Goal: Information Seeking & Learning: Learn about a topic

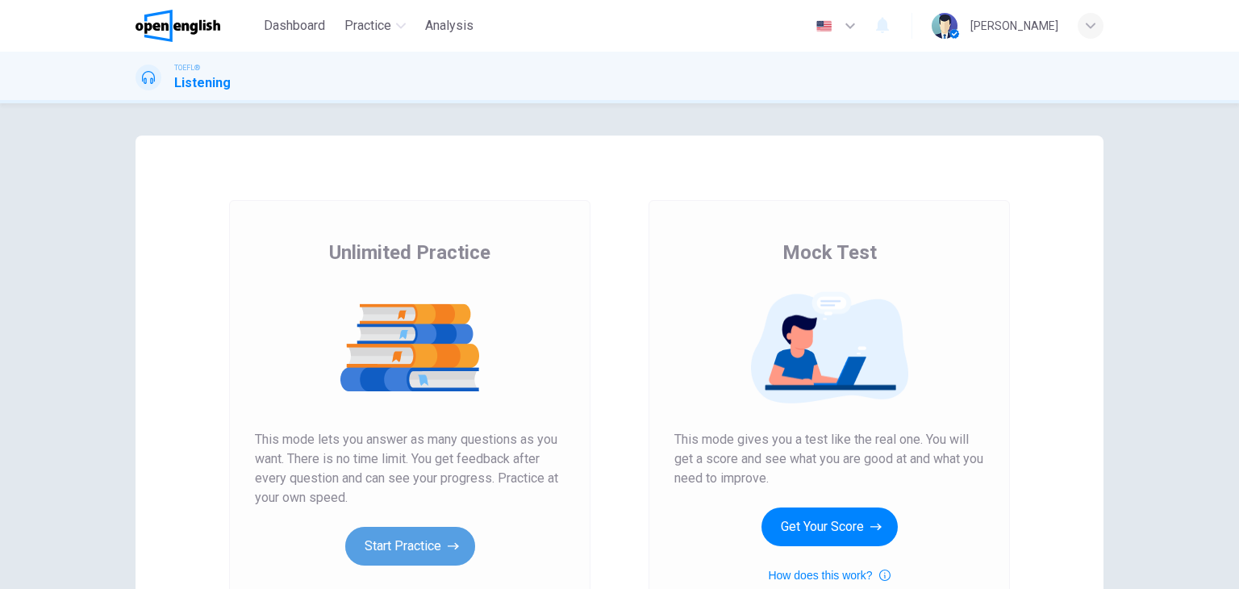
click at [440, 545] on button "Start Practice" at bounding box center [410, 546] width 130 height 39
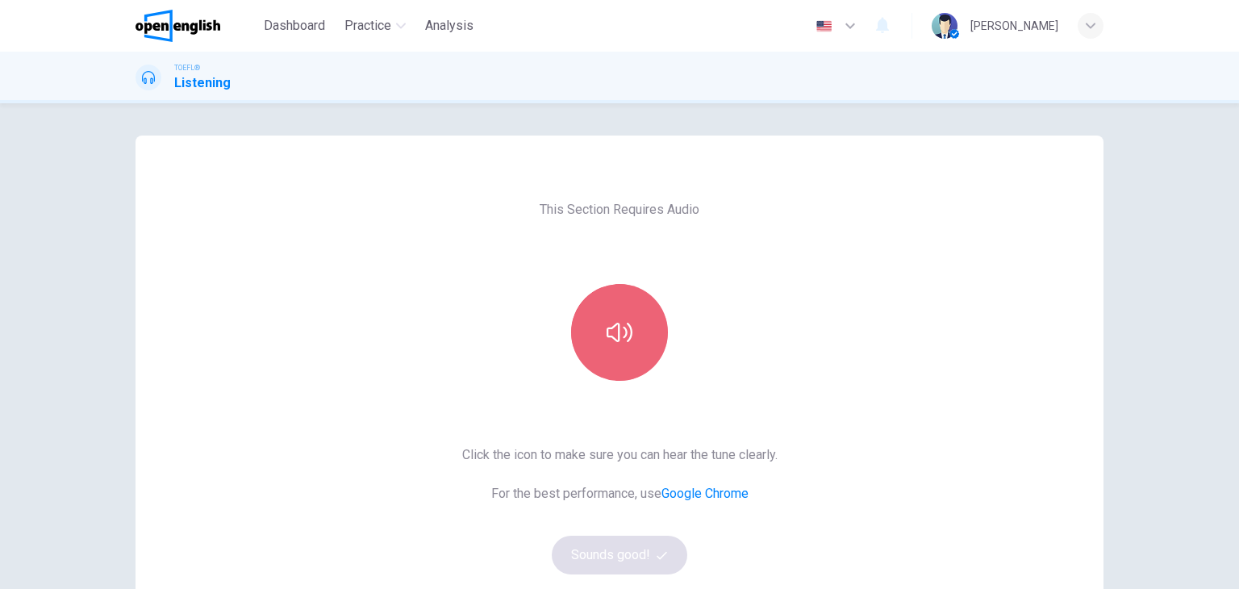
click at [584, 348] on button "button" at bounding box center [619, 332] width 97 height 97
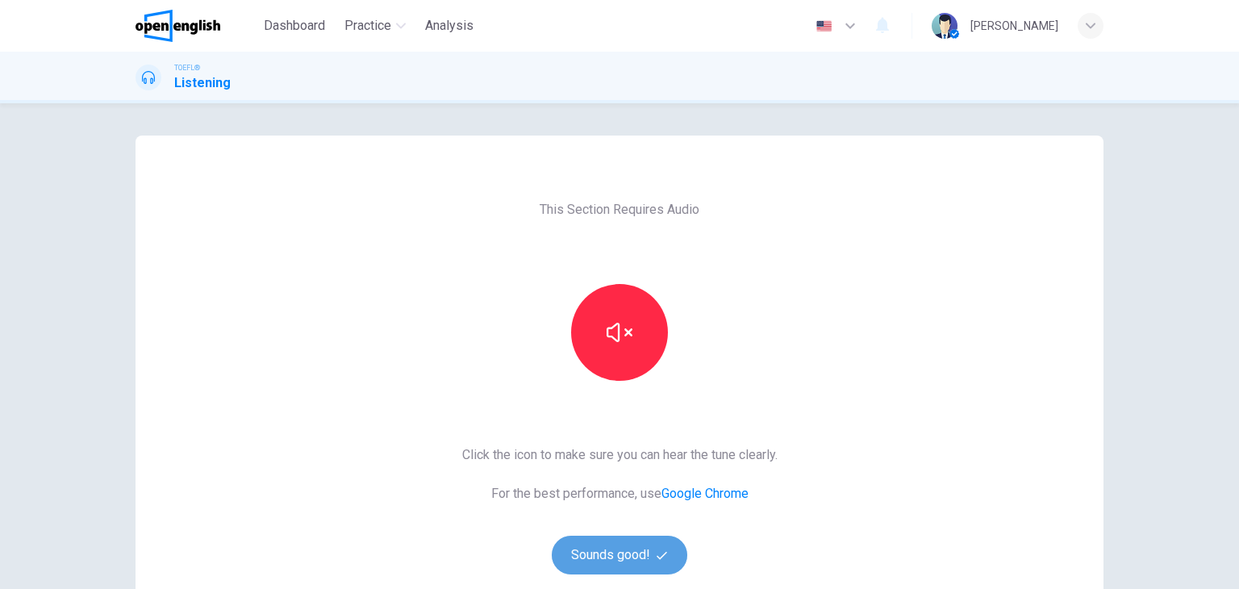
click at [629, 566] on button "Sounds good!" at bounding box center [620, 555] width 136 height 39
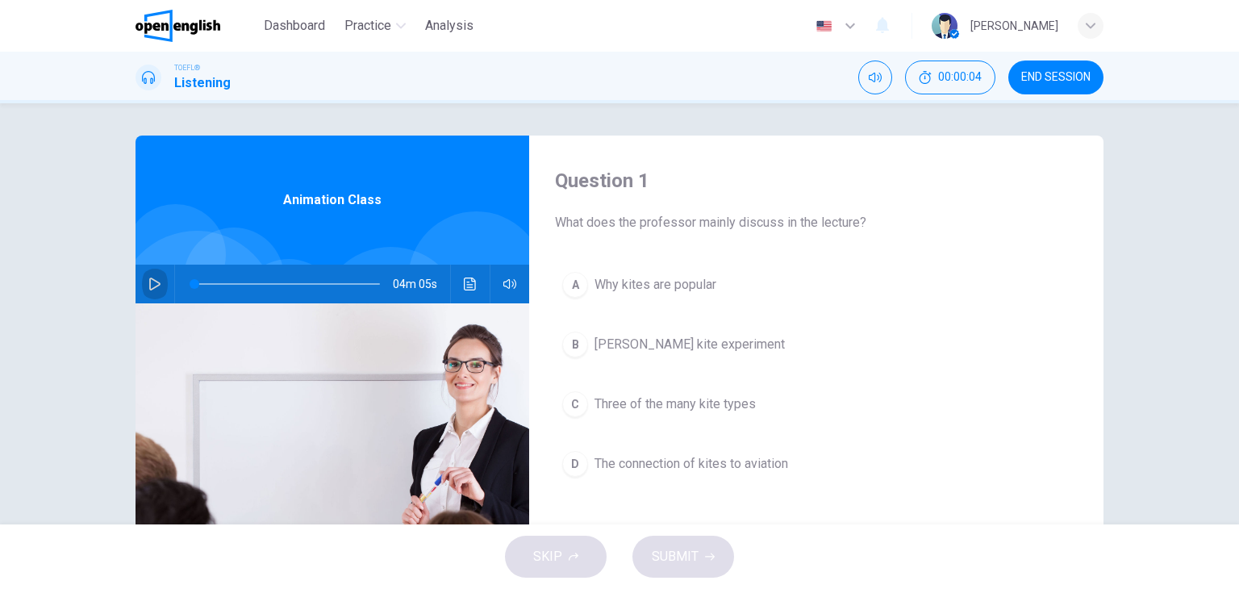
click at [156, 286] on icon "button" at bounding box center [154, 284] width 13 height 13
type input "*"
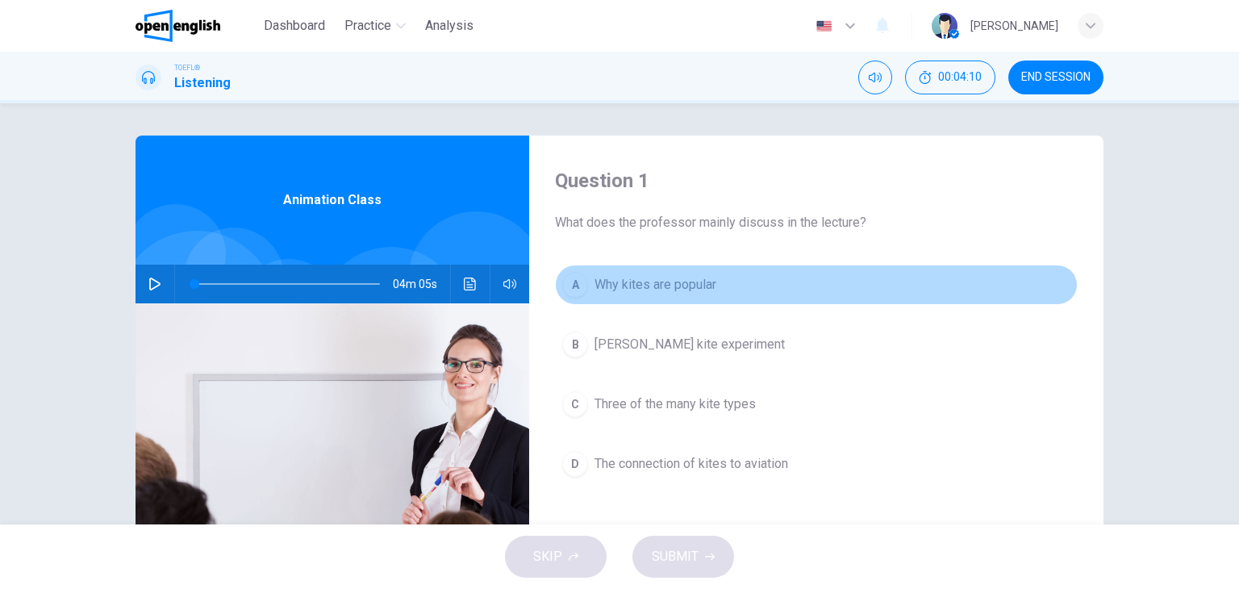
click at [684, 282] on span "Why kites are popular" at bounding box center [656, 284] width 122 height 19
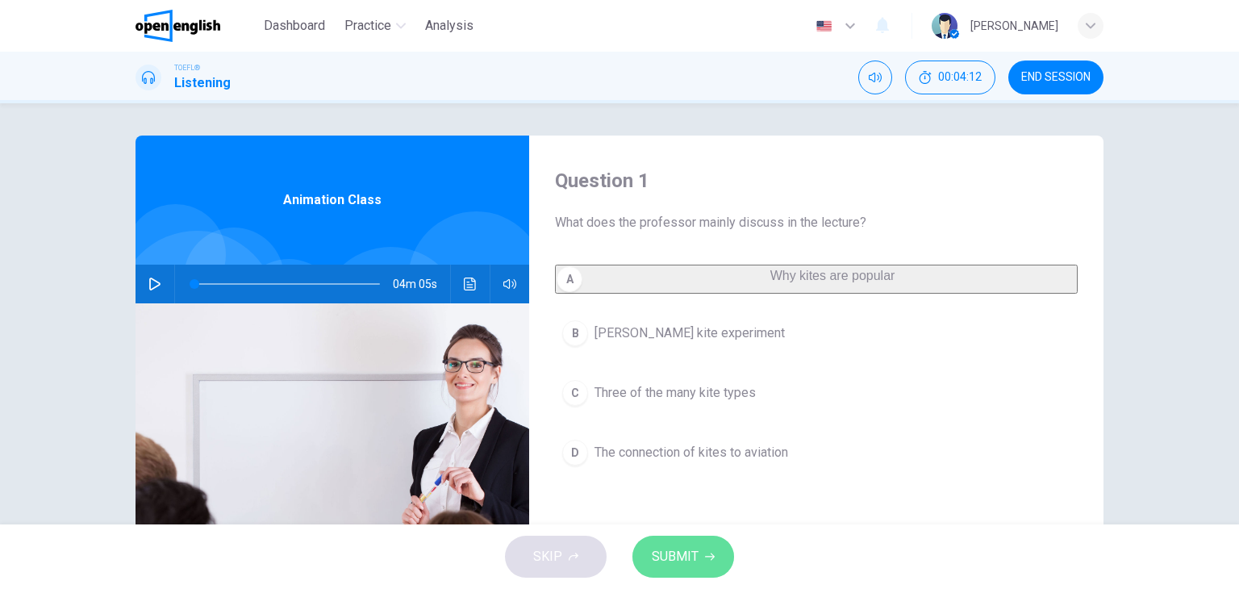
click at [688, 554] on span "SUBMIT" at bounding box center [675, 556] width 47 height 23
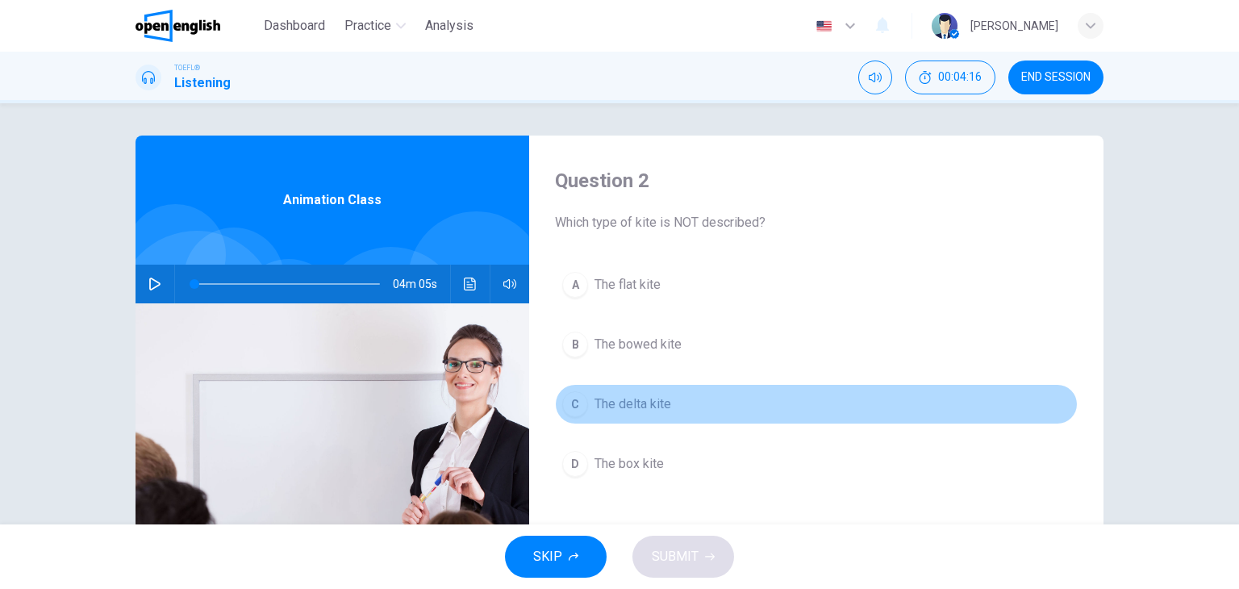
click at [666, 404] on span "The delta kite" at bounding box center [633, 404] width 77 height 19
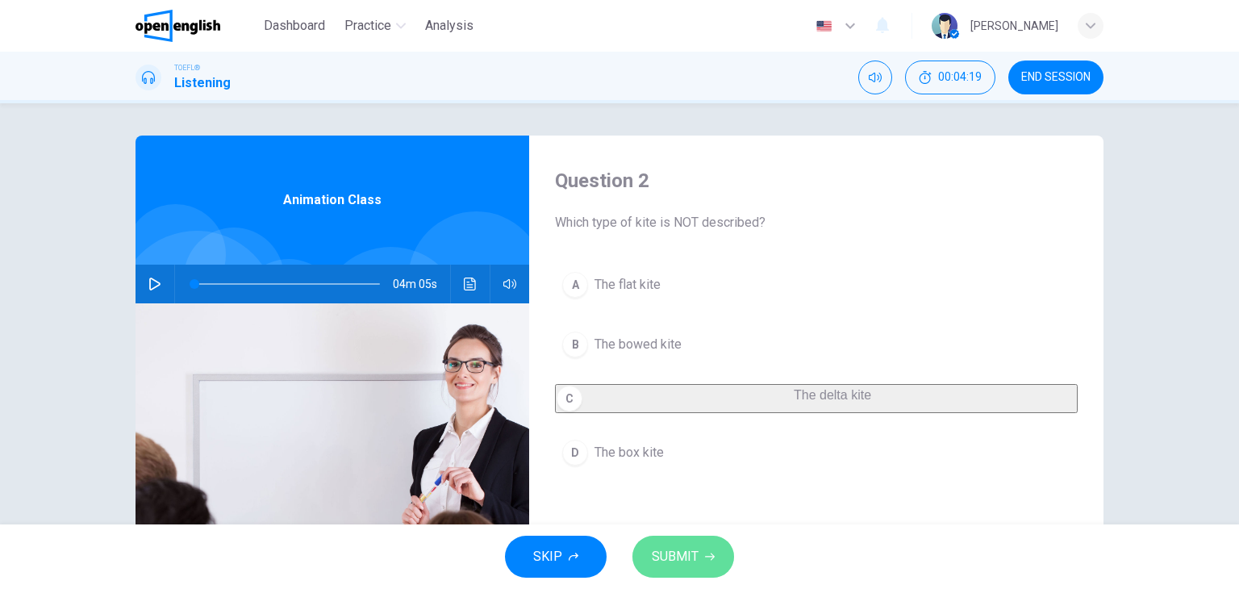
click at [675, 547] on span "SUBMIT" at bounding box center [675, 556] width 47 height 23
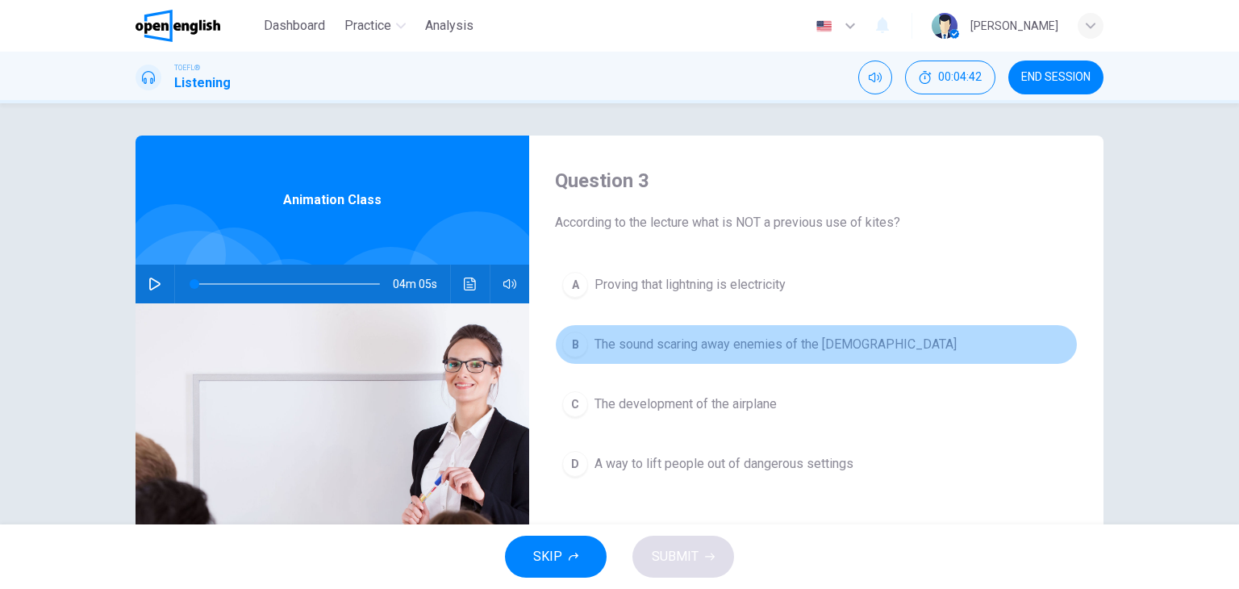
click at [569, 346] on div "B" at bounding box center [575, 345] width 26 height 26
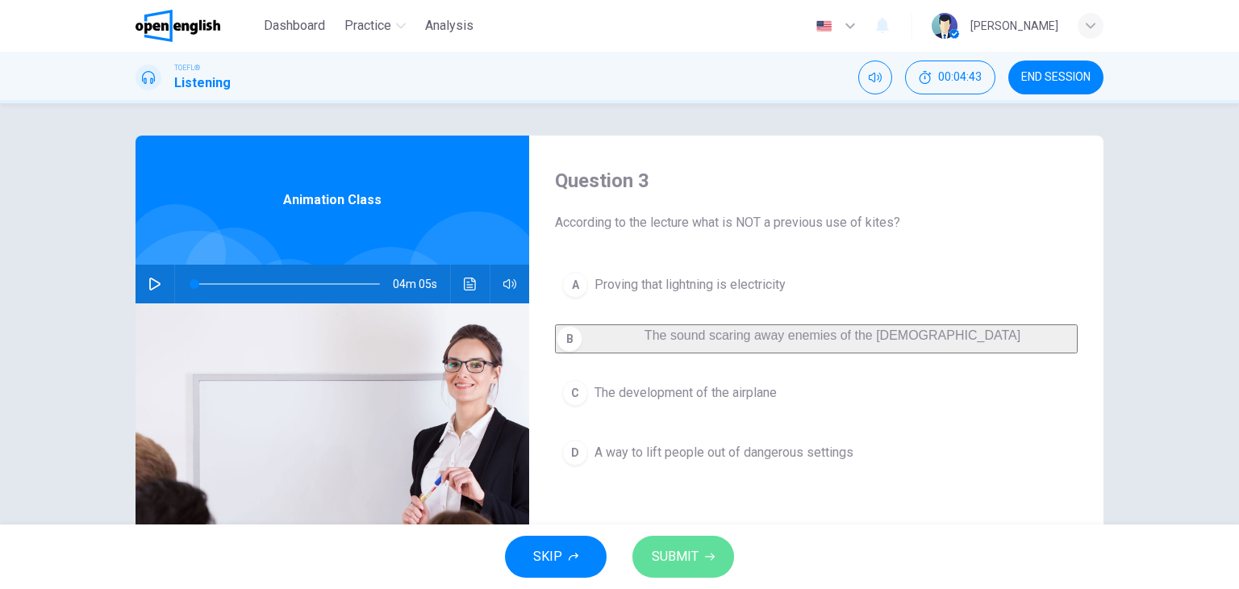
click at [691, 553] on span "SUBMIT" at bounding box center [675, 556] width 47 height 23
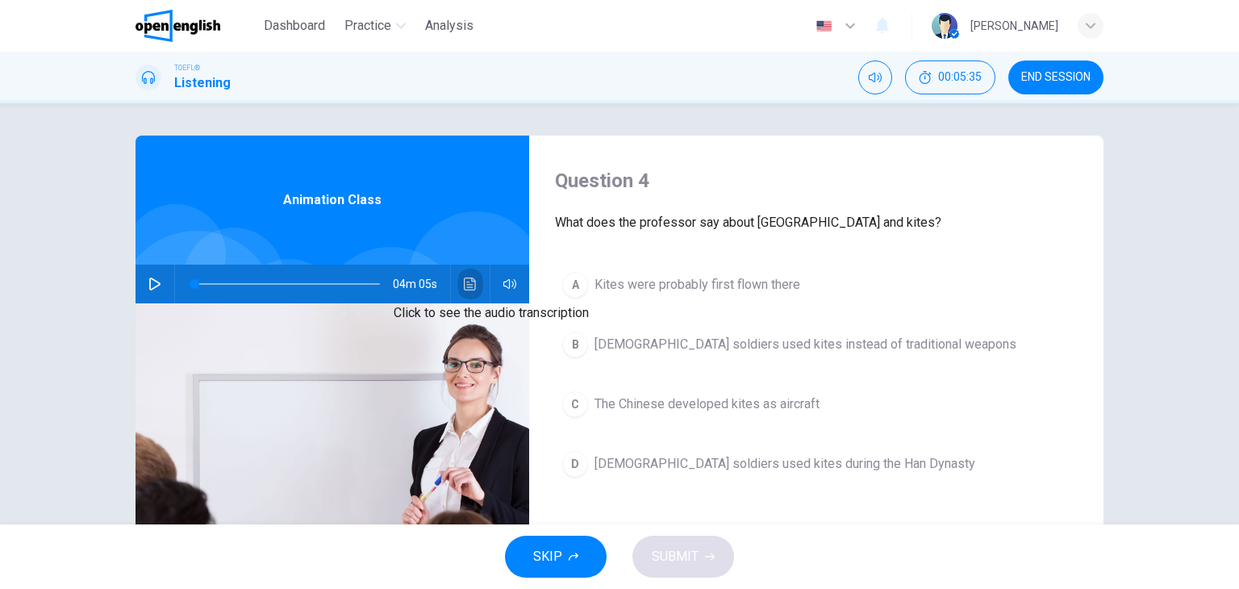
click at [464, 286] on icon "Click to see the audio transcription" at bounding box center [470, 284] width 13 height 13
click at [169, 588] on div at bounding box center [619, 589] width 1239 height 0
click at [142, 286] on button "button" at bounding box center [155, 284] width 26 height 39
click at [464, 285] on icon "Click to see the audio transcription" at bounding box center [470, 284] width 12 height 13
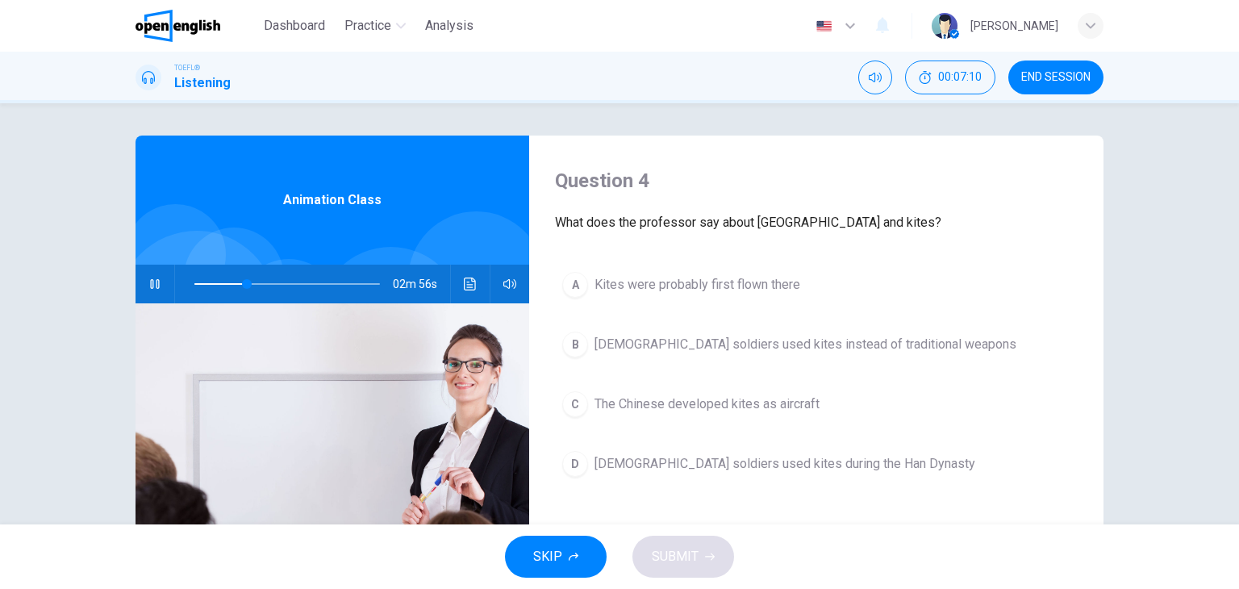
click at [826, 130] on div "Question 4 What does the professor say about [GEOGRAPHIC_DATA] and kites? A Kit…" at bounding box center [619, 313] width 1239 height 421
click at [152, 290] on button "button" at bounding box center [155, 284] width 26 height 39
click at [464, 278] on icon "Click to see the audio transcription" at bounding box center [470, 284] width 13 height 13
click at [181, 588] on div at bounding box center [619, 589] width 1239 height 0
click at [148, 282] on icon "button" at bounding box center [154, 284] width 13 height 13
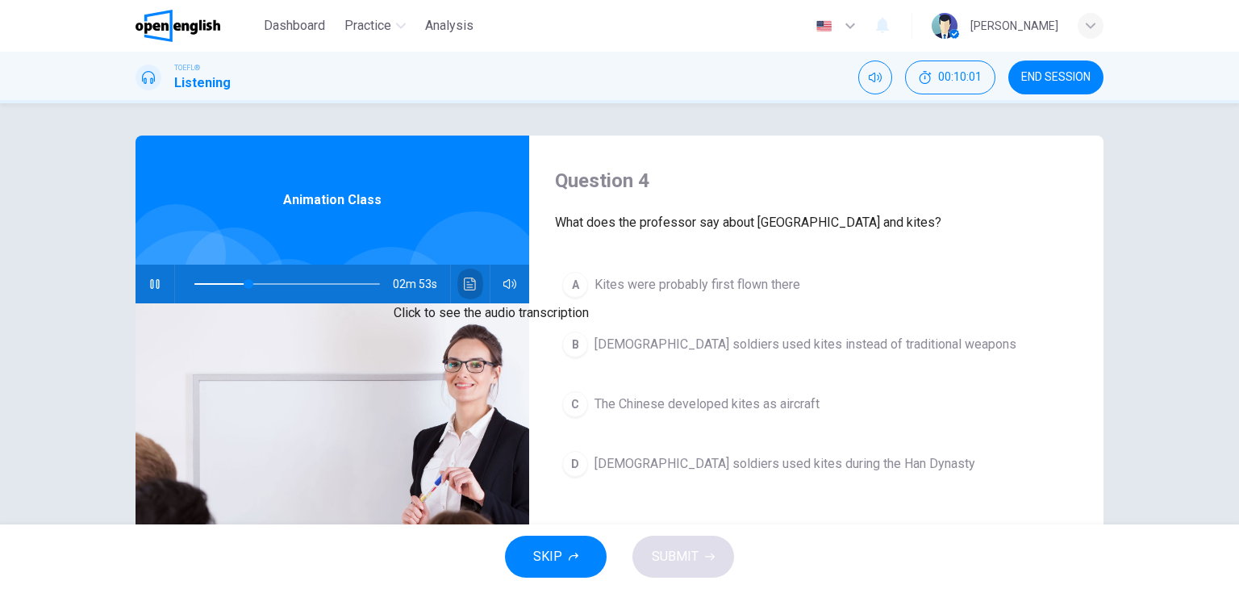
click at [466, 295] on button "Click to see the audio transcription" at bounding box center [470, 284] width 26 height 39
click at [150, 287] on icon "button" at bounding box center [154, 284] width 9 height 10
type input "**"
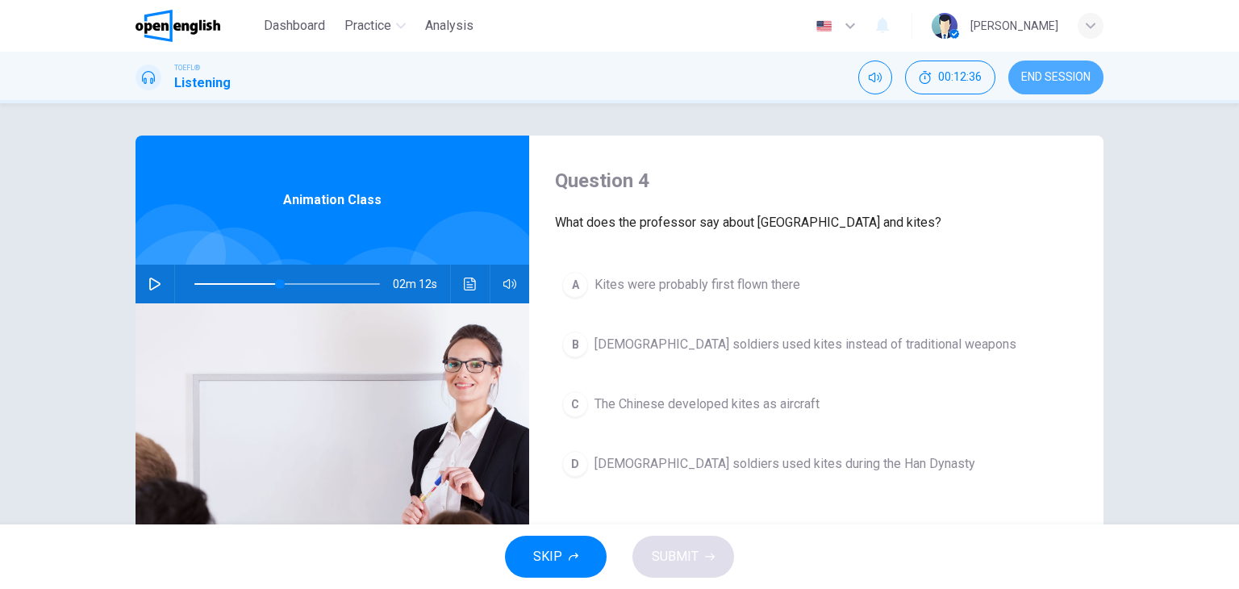
click at [1076, 73] on span "END SESSION" at bounding box center [1055, 77] width 69 height 13
